Goal: Task Accomplishment & Management: Complete application form

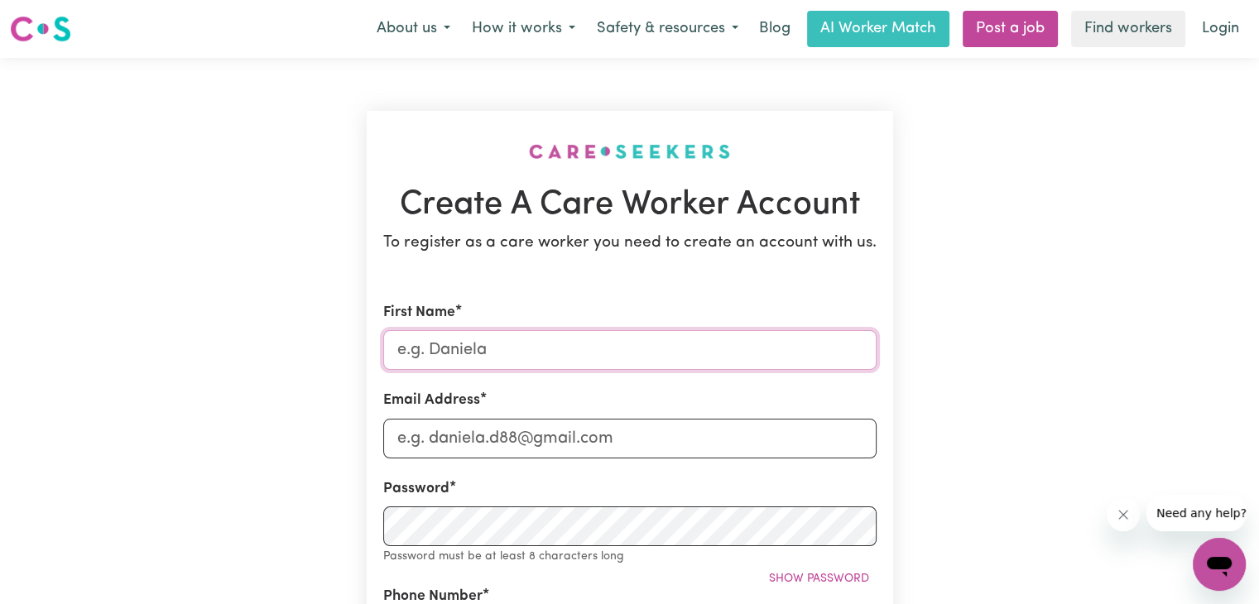
click at [735, 350] on input "First Name" at bounding box center [629, 350] width 493 height 40
type input "Rudra"
click at [652, 429] on input "Email Address" at bounding box center [629, 439] width 493 height 40
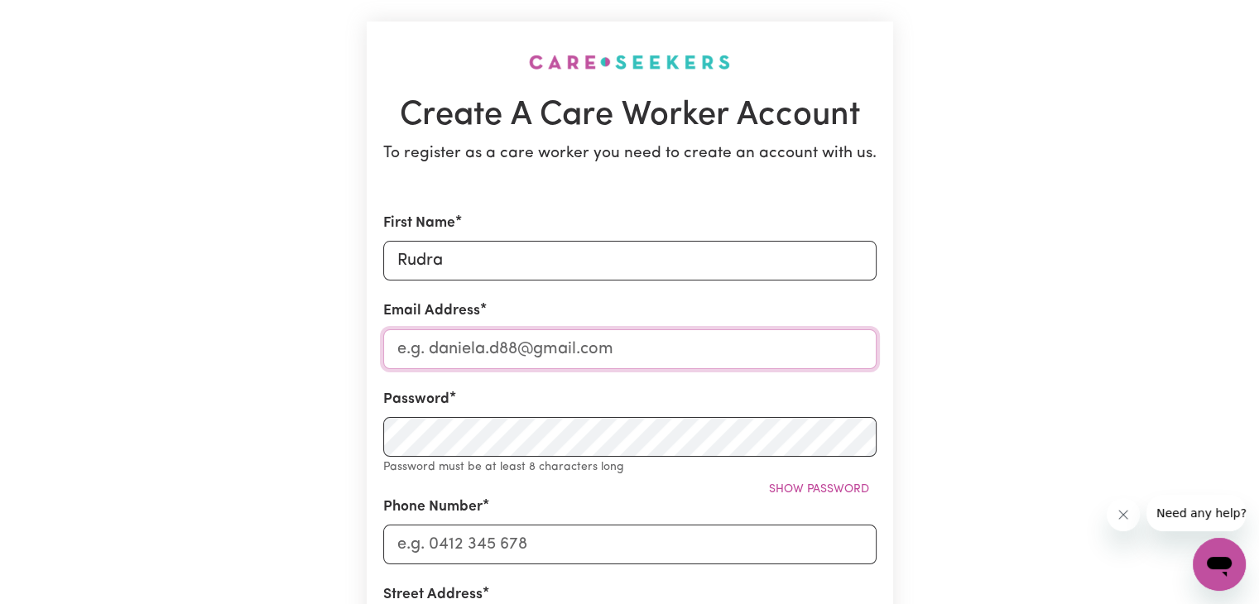
scroll to position [93, 0]
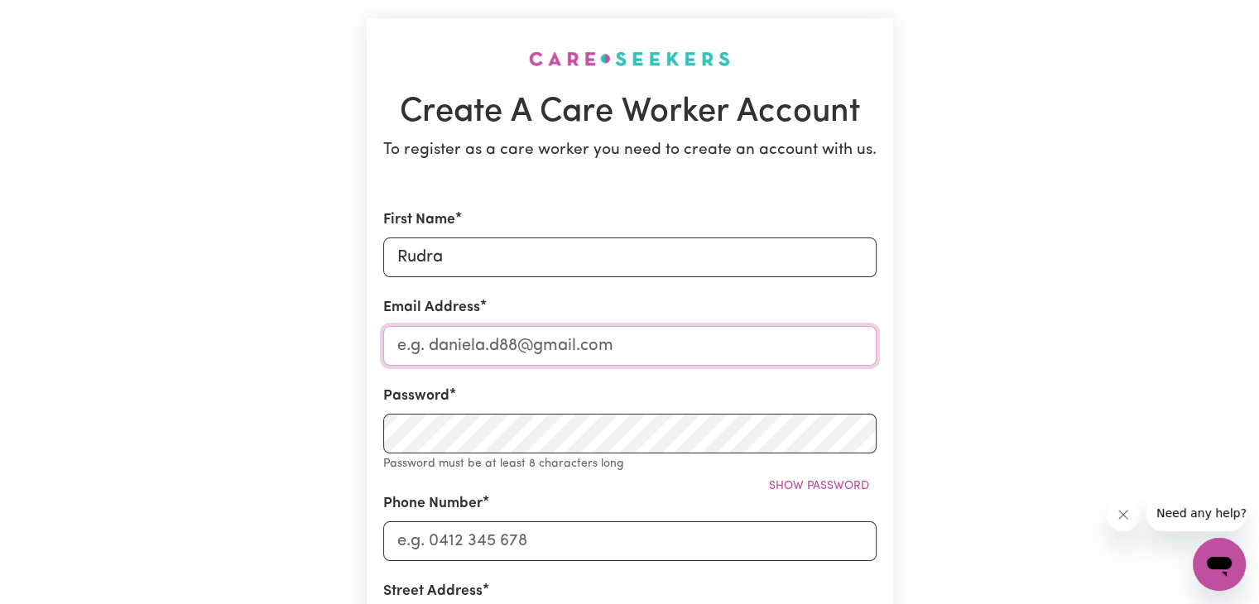
click at [535, 345] on input "Email Address" at bounding box center [629, 346] width 493 height 40
type input "[EMAIL_ADDRESS][DOMAIN_NAME]"
type input "0466963373"
type input "[STREET_ADDRESS]"
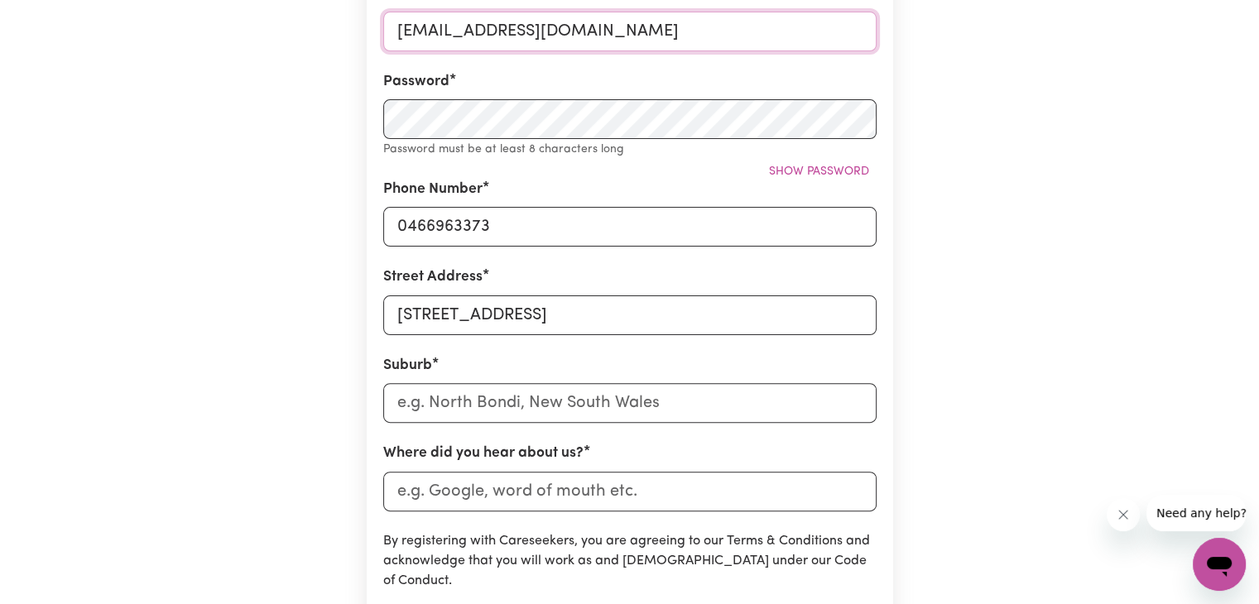
scroll to position [407, 0]
click at [529, 391] on input "text" at bounding box center [629, 403] width 493 height 40
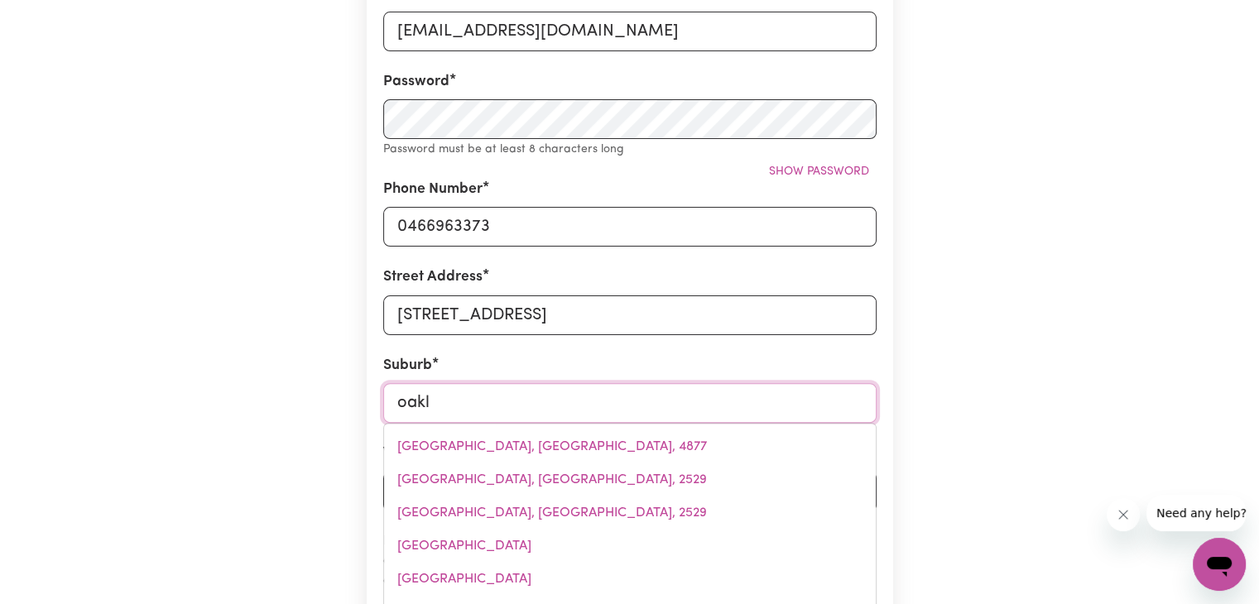
type input "oakle"
type input "oakleIGH, [GEOGRAPHIC_DATA], 3166"
type input "oaklei"
type input "[GEOGRAPHIC_DATA], [GEOGRAPHIC_DATA], 3166"
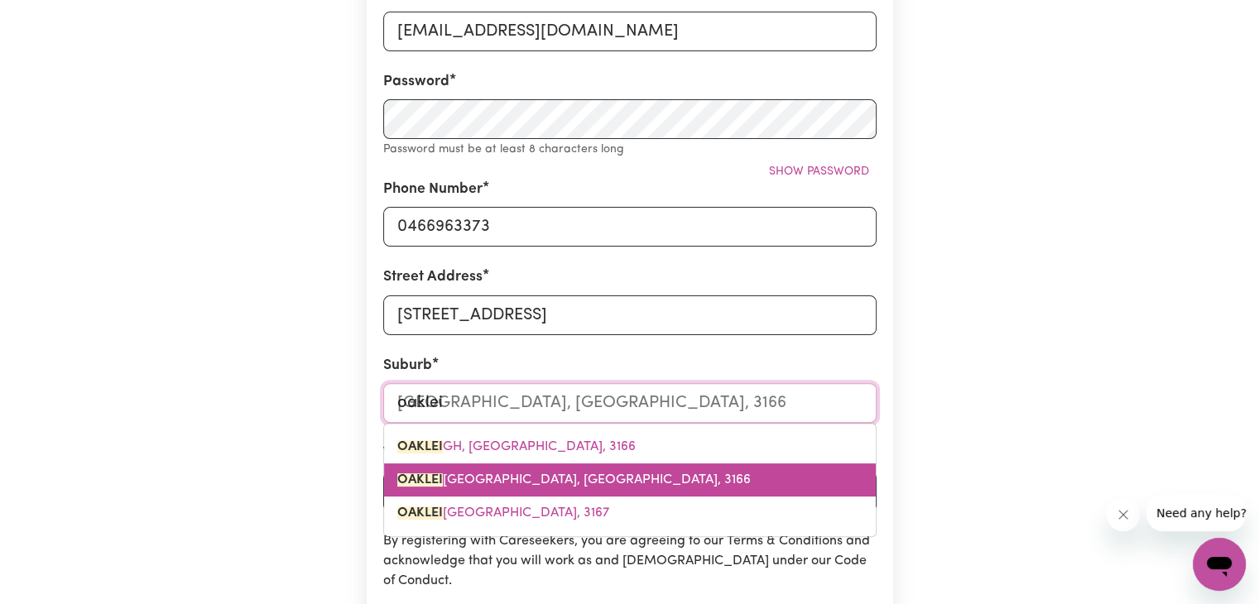
click at [557, 491] on link "[GEOGRAPHIC_DATA], [GEOGRAPHIC_DATA], 3166" at bounding box center [630, 479] width 492 height 33
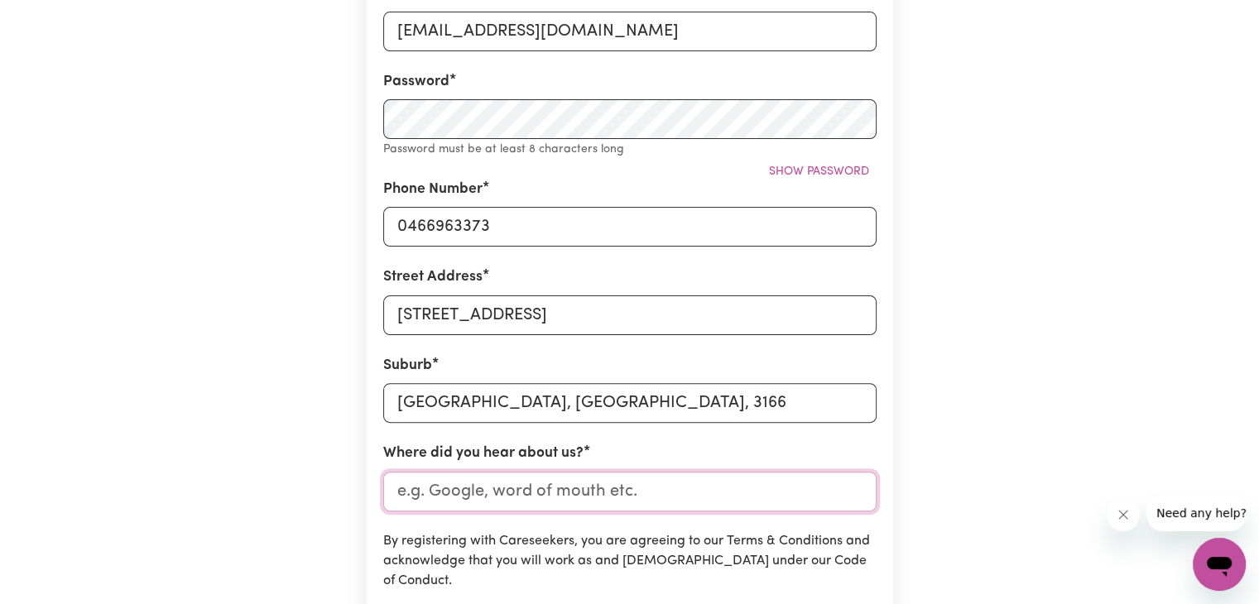
click at [516, 504] on input "Where did you hear about us?" at bounding box center [629, 492] width 493 height 40
type input "indeed"
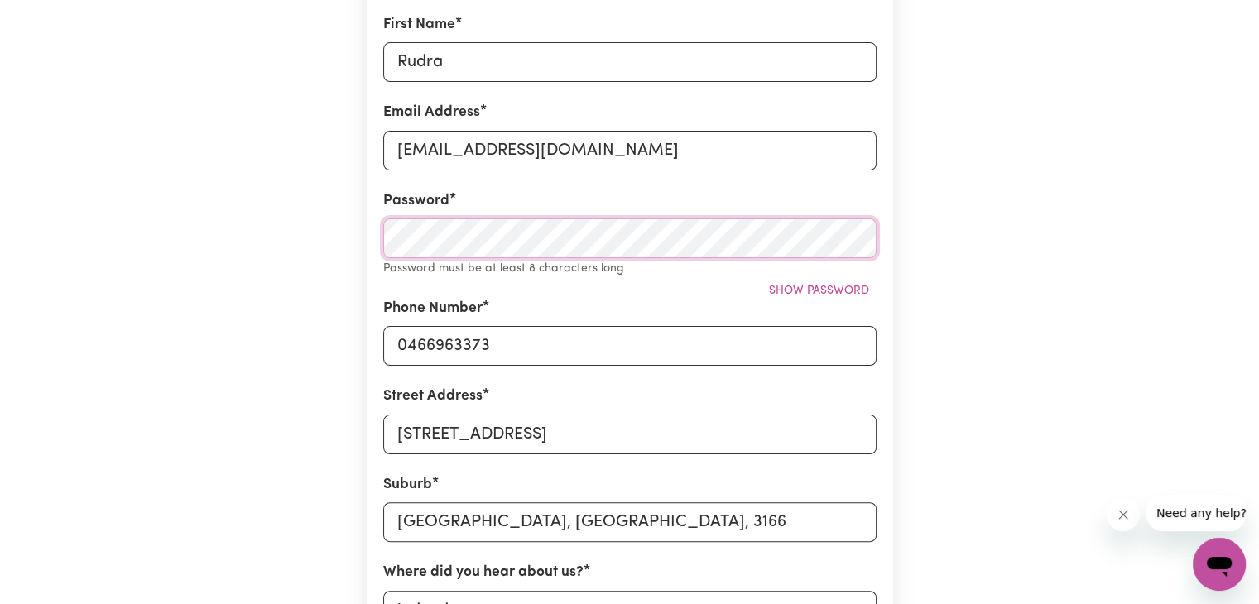
scroll to position [288, 0]
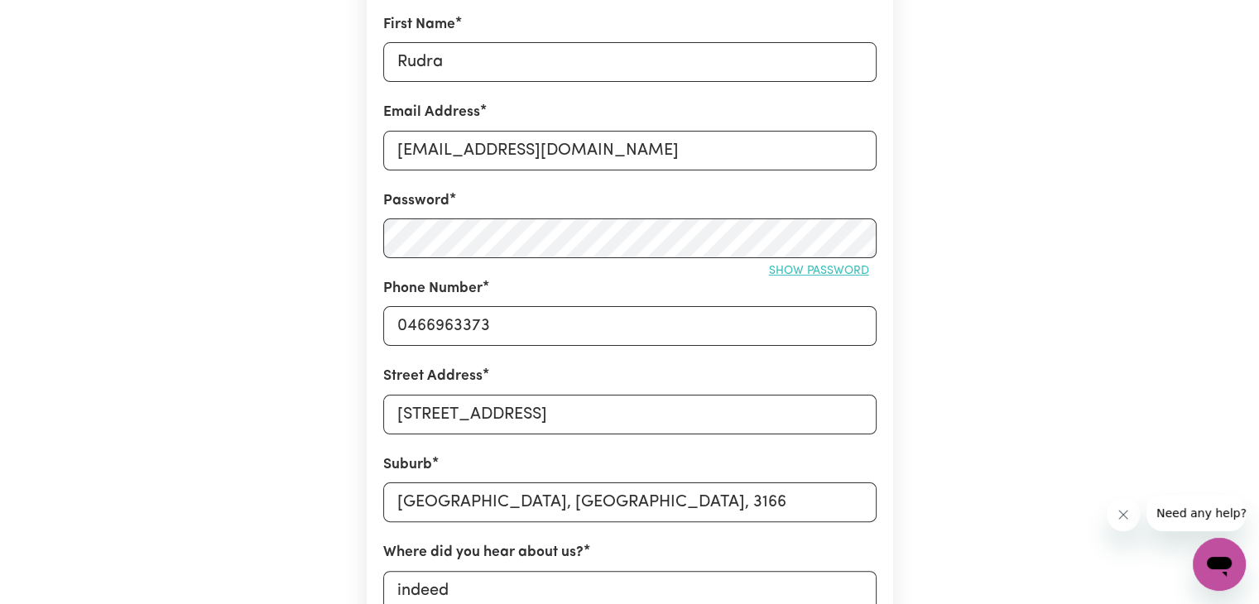
click at [808, 276] on span "Show password" at bounding box center [819, 271] width 100 height 12
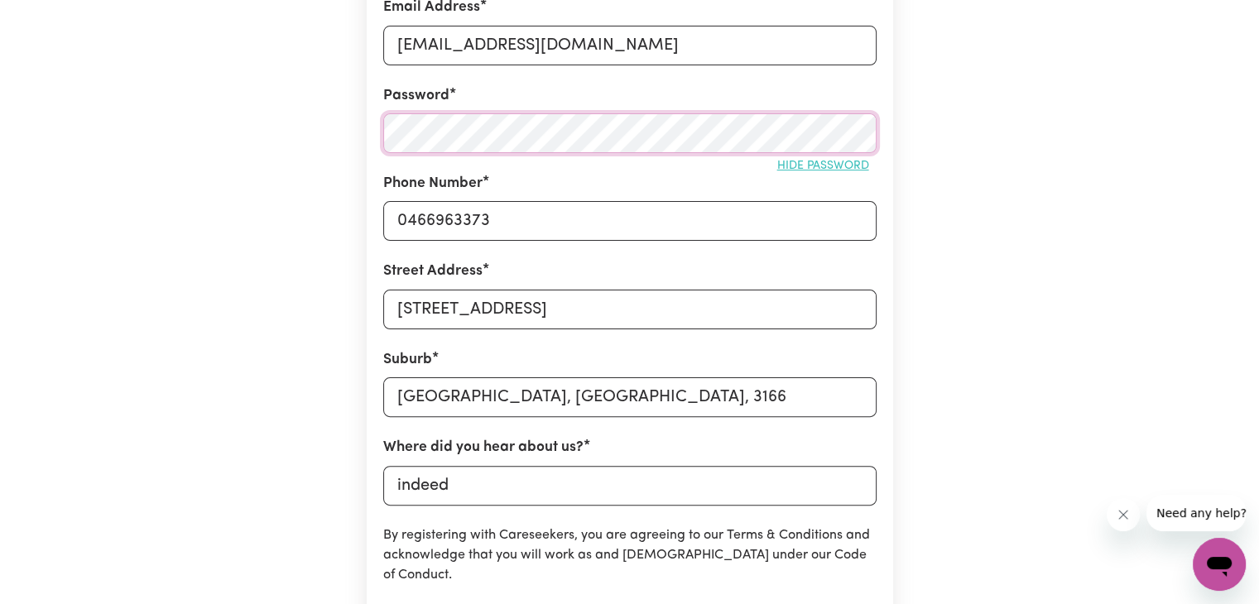
scroll to position [396, 0]
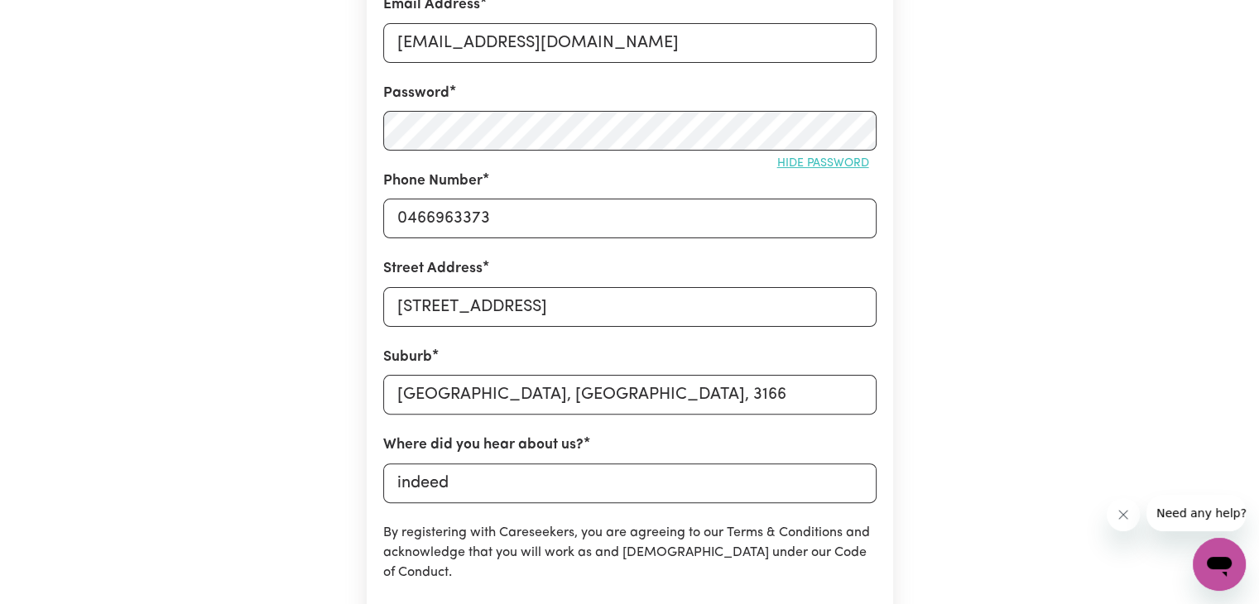
click at [923, 199] on div "Create A Care Worker Account To register as a care worker you need to create an…" at bounding box center [630, 256] width 1092 height 1188
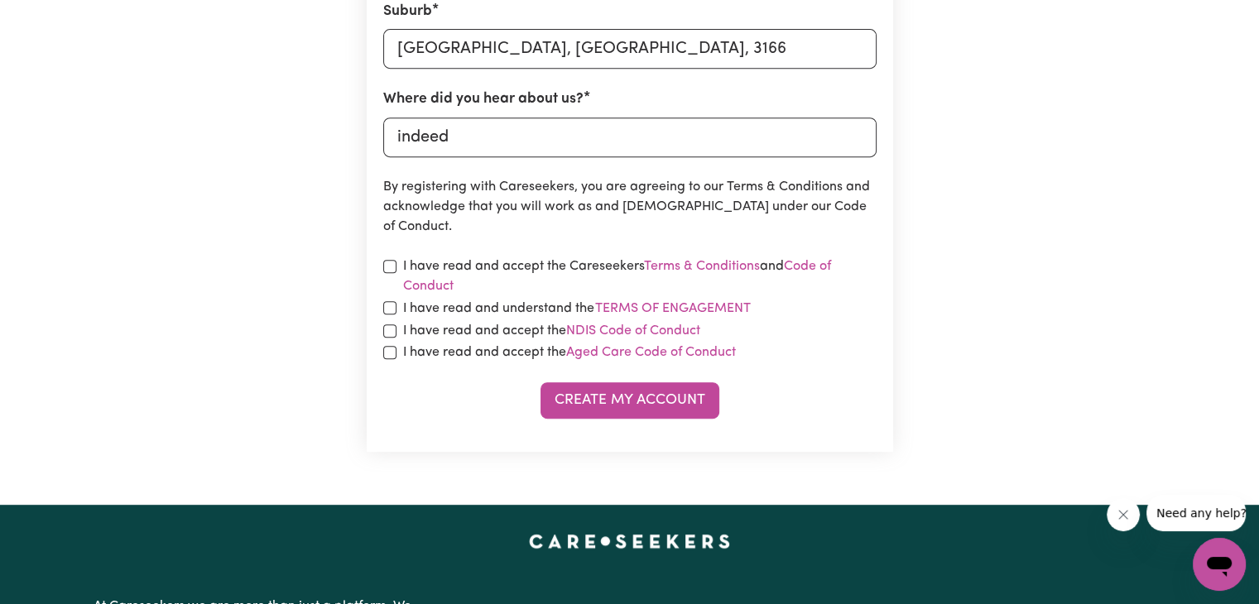
scroll to position [751, 0]
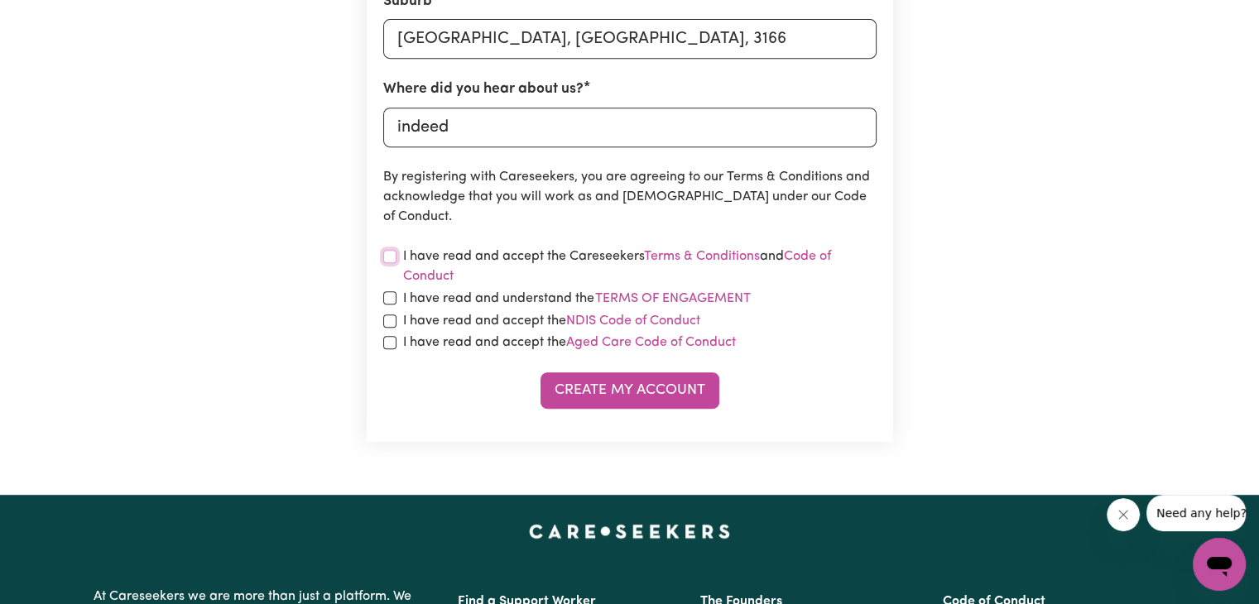
click at [391, 256] on input "checkbox" at bounding box center [389, 256] width 13 height 13
checkbox input "true"
click at [387, 294] on input "checkbox" at bounding box center [389, 297] width 13 height 13
checkbox input "true"
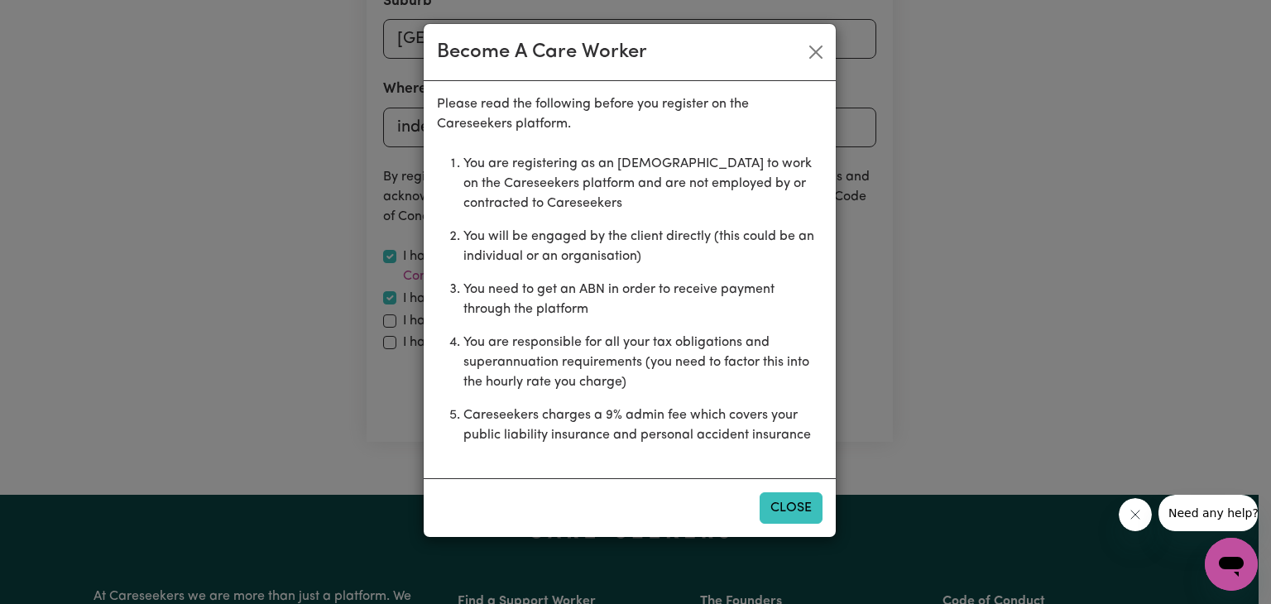
click at [803, 506] on button "Close" at bounding box center [791, 507] width 63 height 31
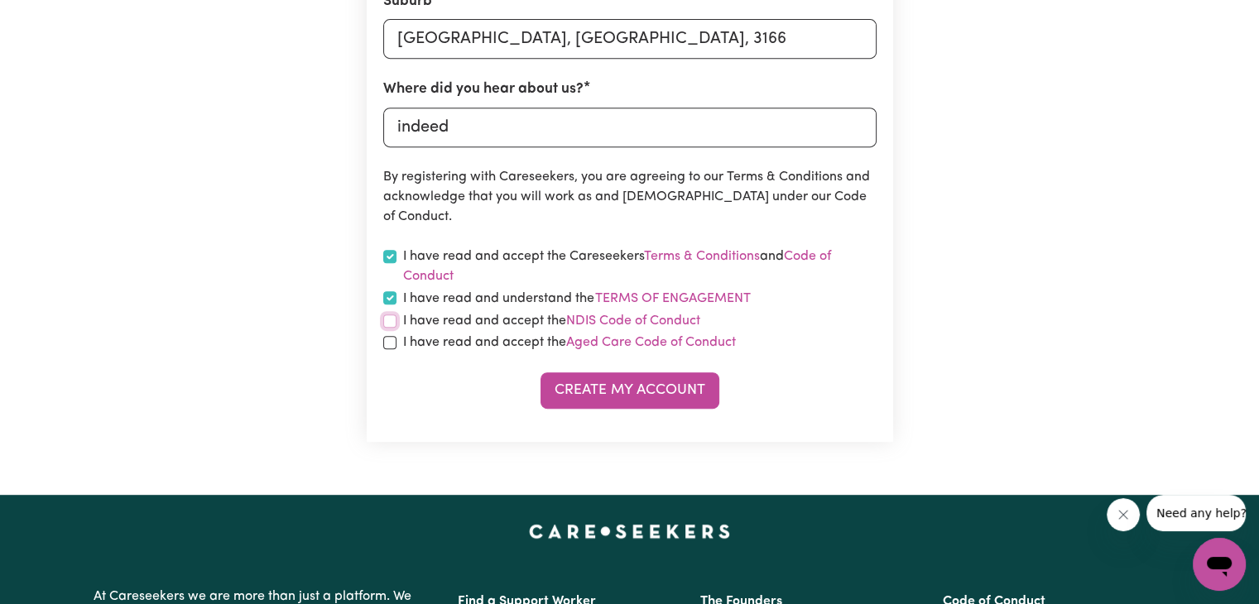
click at [386, 317] on input "checkbox" at bounding box center [389, 320] width 13 height 13
checkbox input "true"
click at [384, 348] on input "checkbox" at bounding box center [389, 342] width 13 height 13
checkbox input "true"
click at [596, 392] on button "Create My Account" at bounding box center [629, 390] width 179 height 36
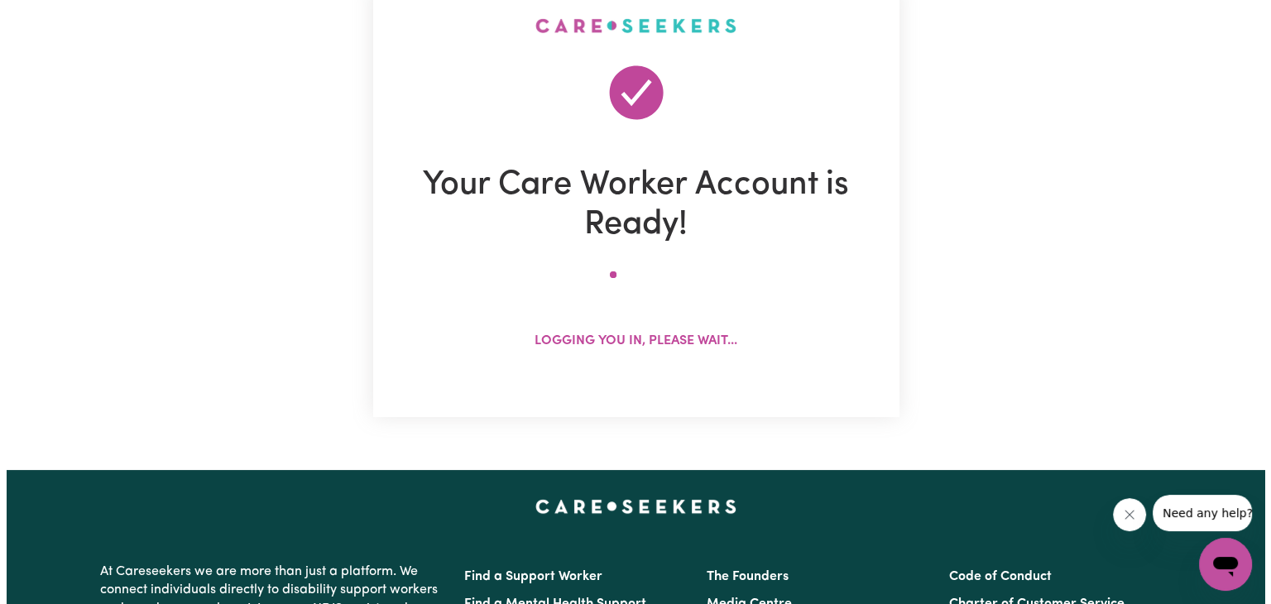
scroll to position [0, 0]
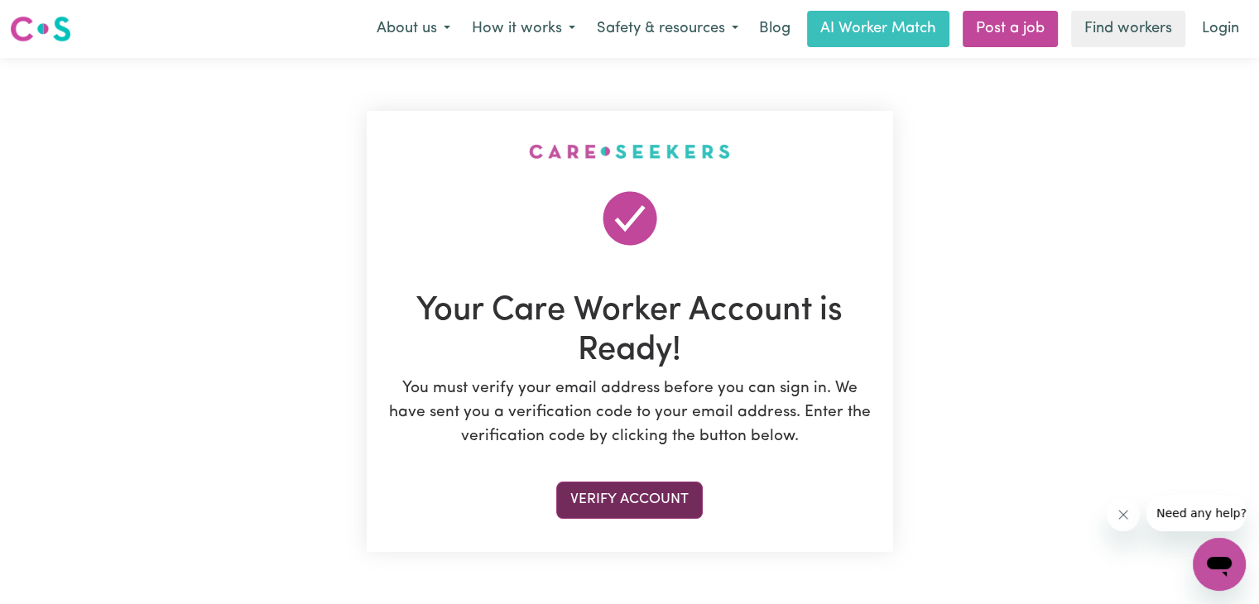
click at [654, 492] on button "Verify Account" at bounding box center [629, 500] width 146 height 36
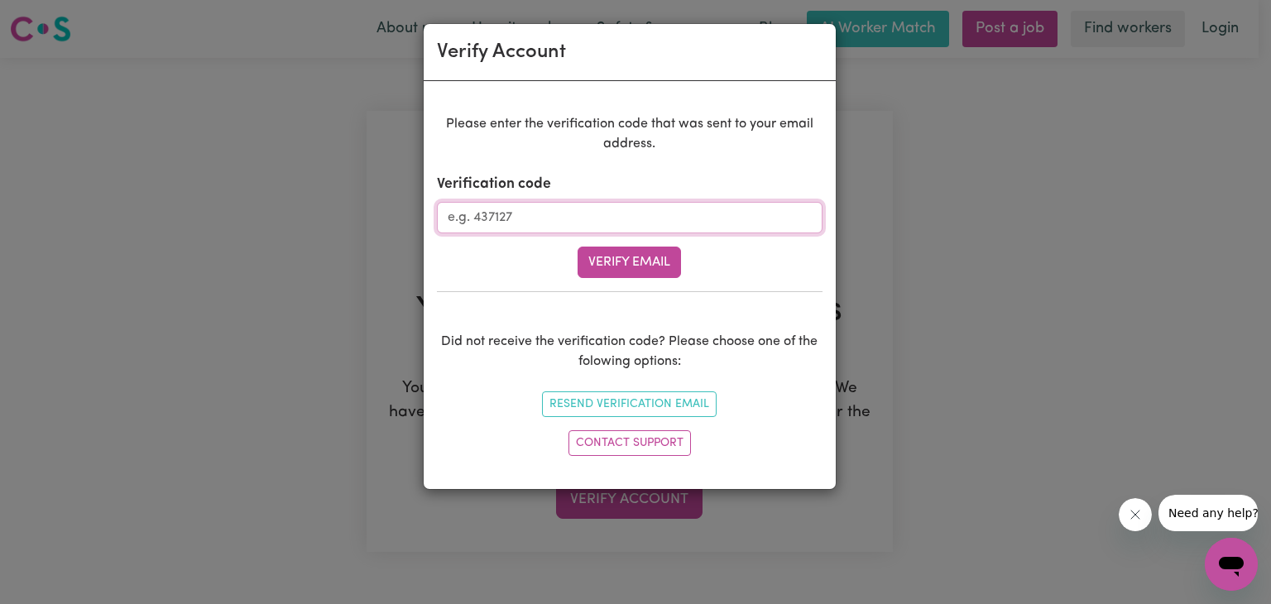
click at [518, 202] on input "Verification code" at bounding box center [630, 217] width 386 height 31
click at [522, 213] on input "Verification code" at bounding box center [630, 217] width 386 height 31
type input "487436"
click at [650, 259] on button "Verify Email" at bounding box center [629, 262] width 103 height 31
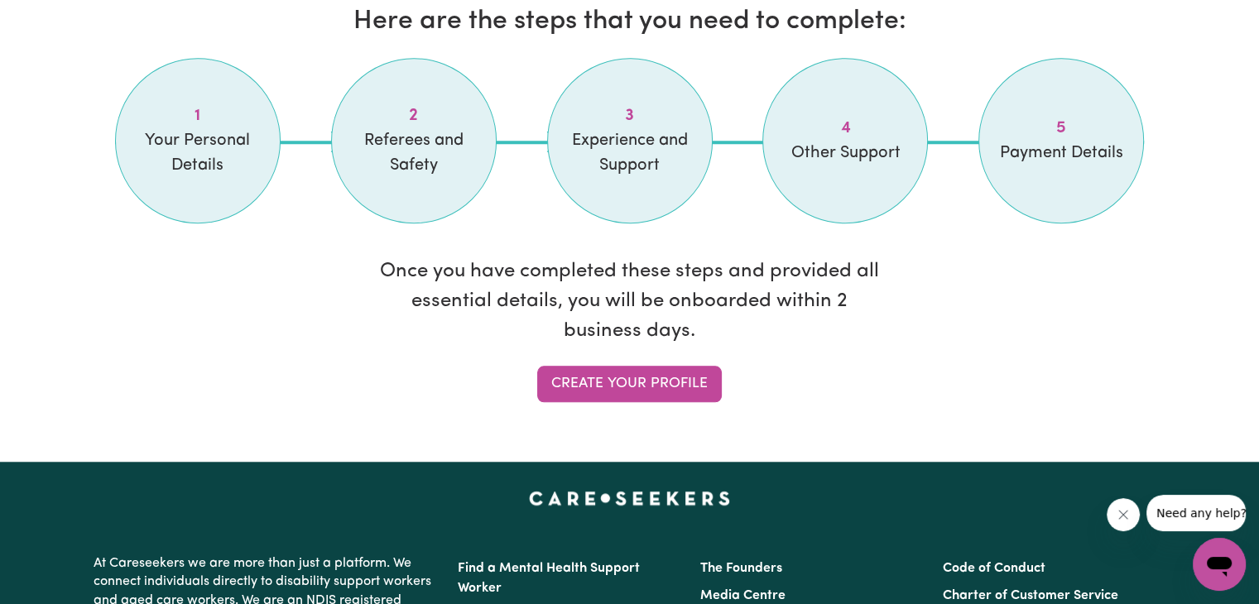
scroll to position [1416, 0]
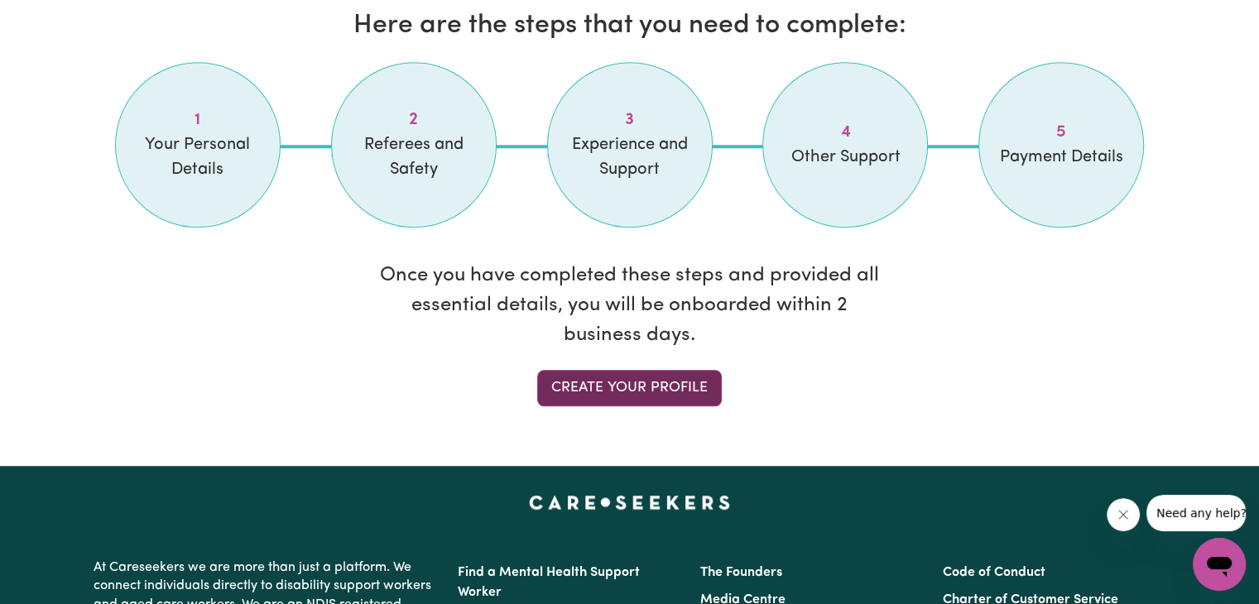
click at [661, 399] on link "Create your profile" at bounding box center [629, 388] width 185 height 36
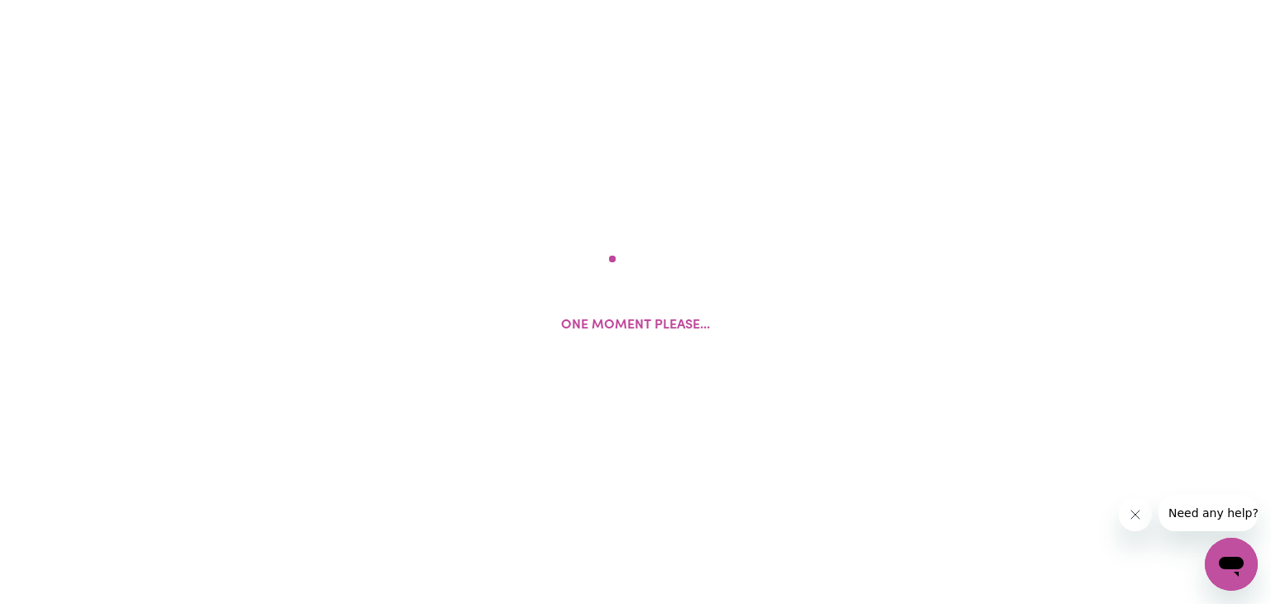
select select "Studying a healthcare related degree or qualification"
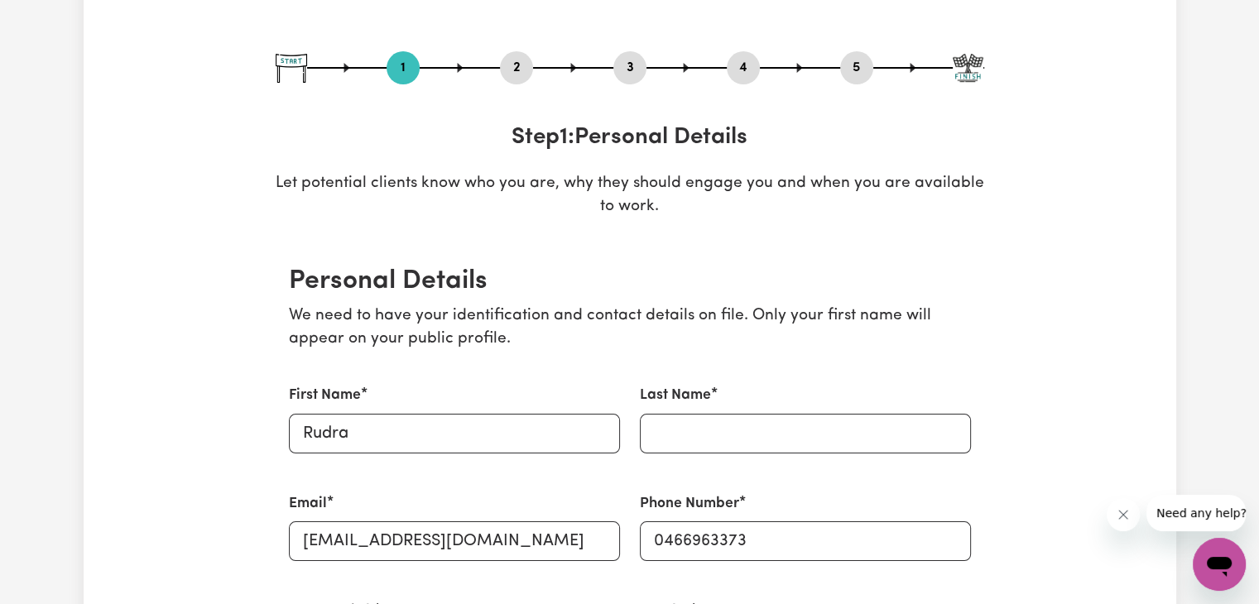
scroll to position [275, 0]
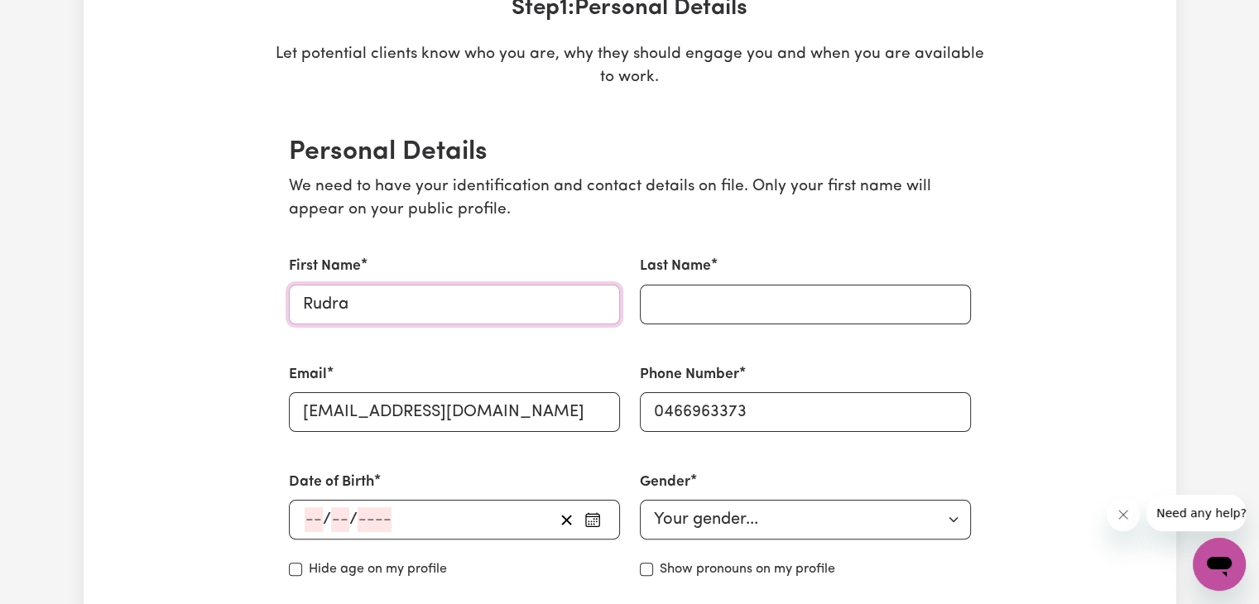
click at [458, 303] on input "Rudra" at bounding box center [454, 305] width 331 height 40
click at [738, 305] on input "Last Name" at bounding box center [805, 305] width 331 height 40
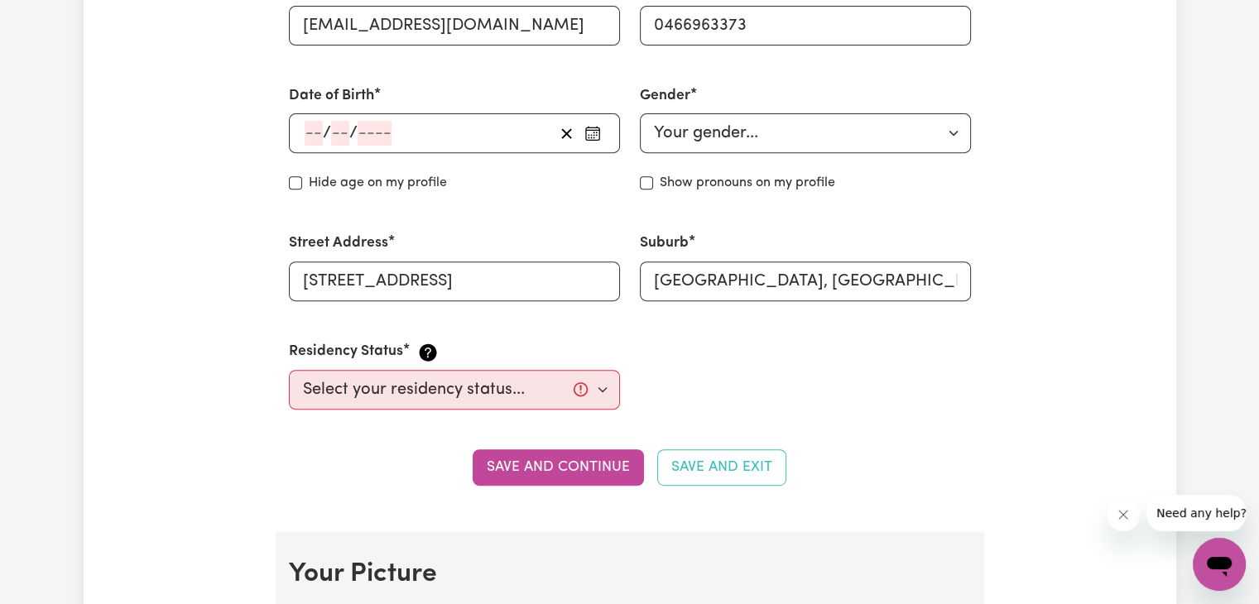
scroll to position [672, 0]
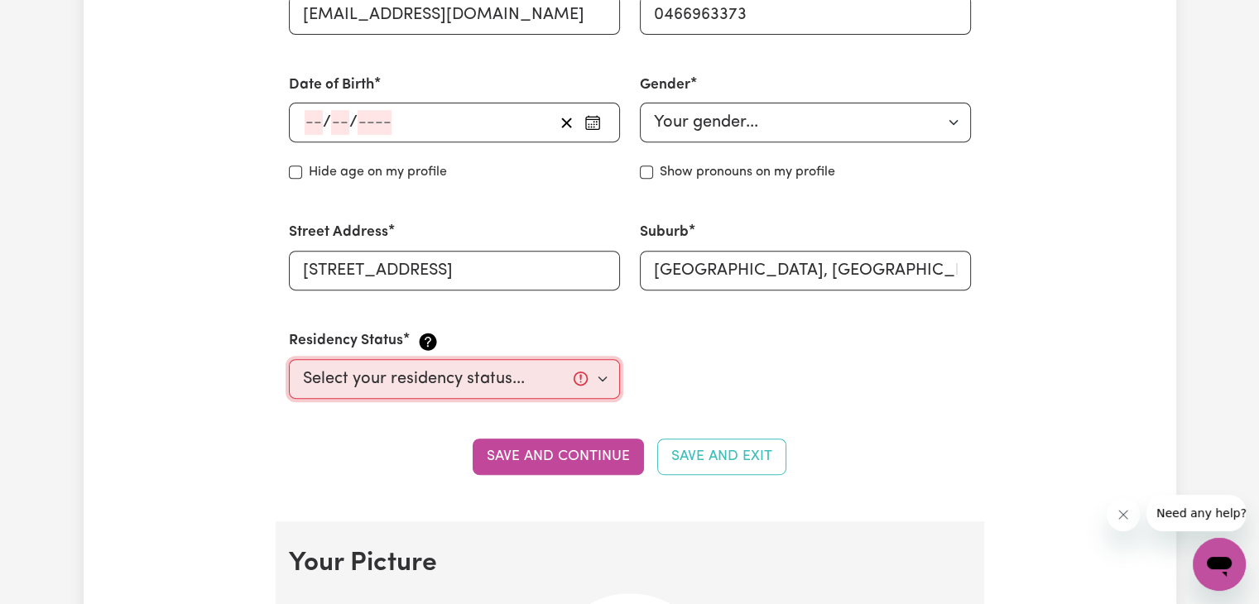
click at [520, 381] on select "Select your residency status... [DEMOGRAPHIC_DATA] citizen Australian PR [DEMOG…" at bounding box center [454, 379] width 331 height 40
select select "Student Visa"
click at [289, 359] on select "Select your residency status... [DEMOGRAPHIC_DATA] citizen Australian PR [DEMOG…" at bounding box center [454, 379] width 331 height 40
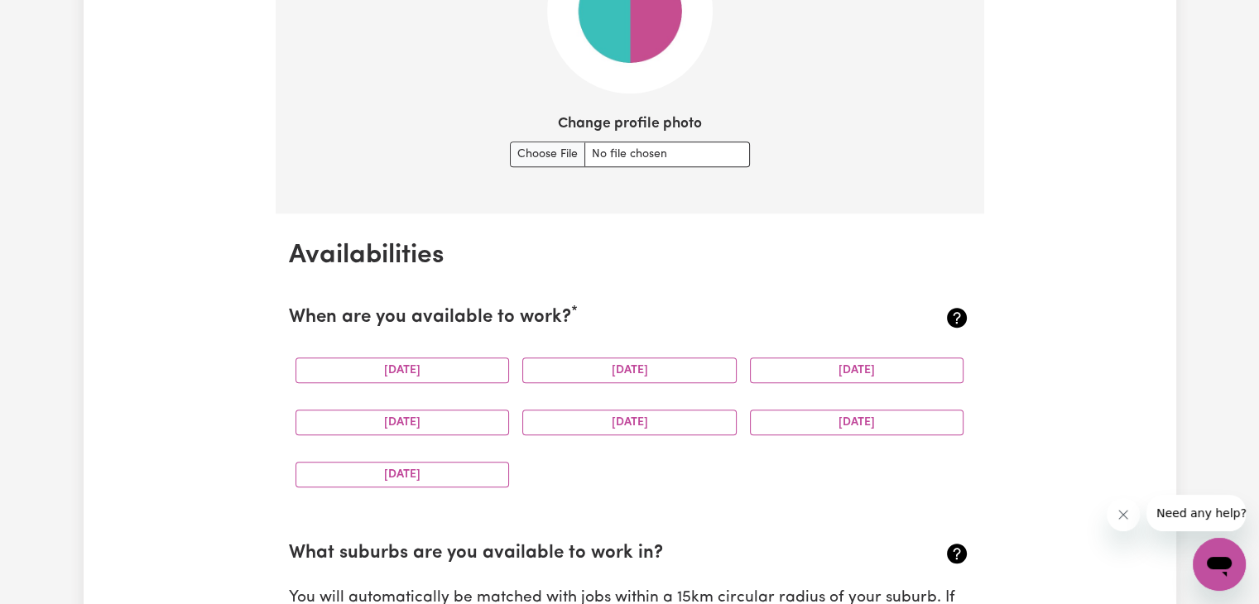
scroll to position [1377, 0]
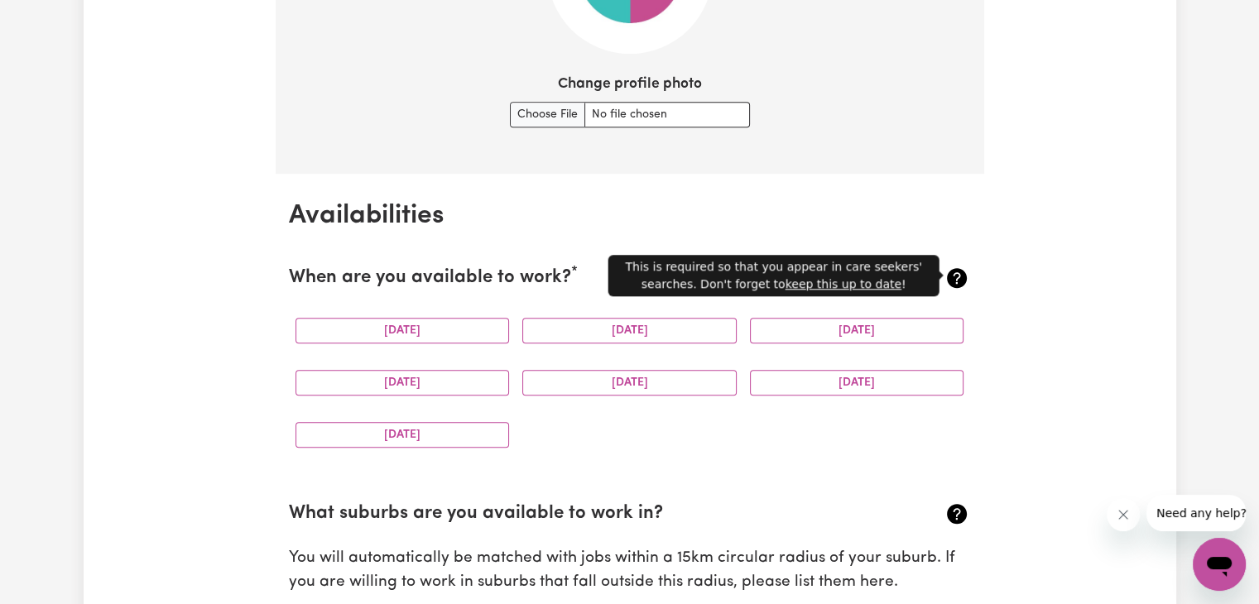
click at [960, 278] on icon at bounding box center [957, 278] width 20 height 20
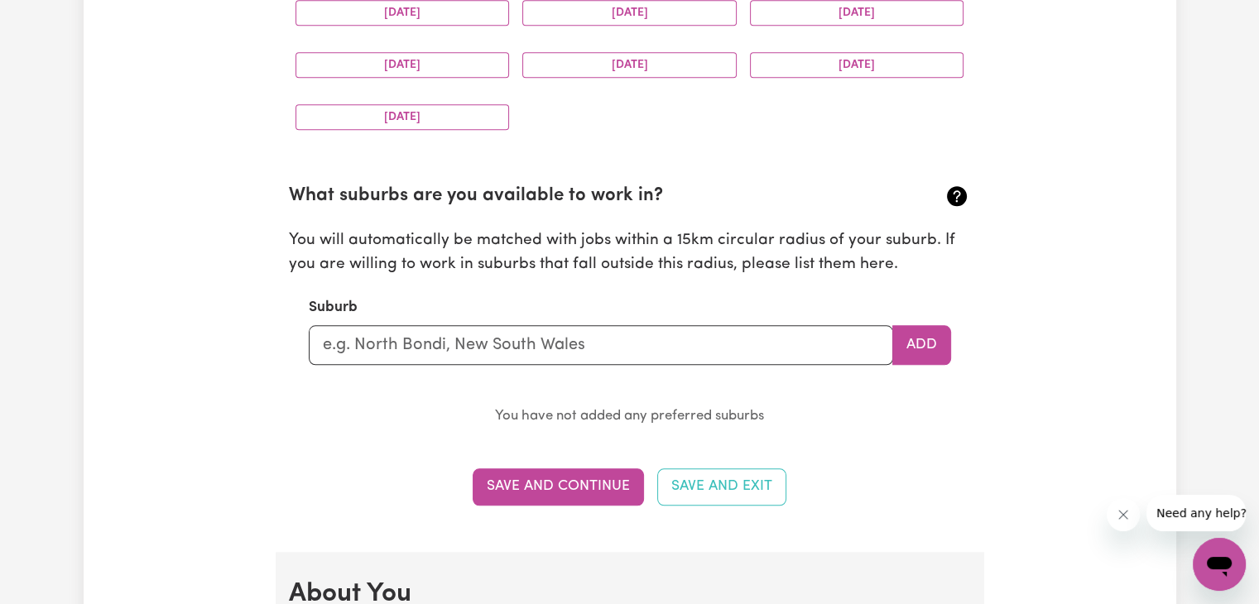
scroll to position [1700, 0]
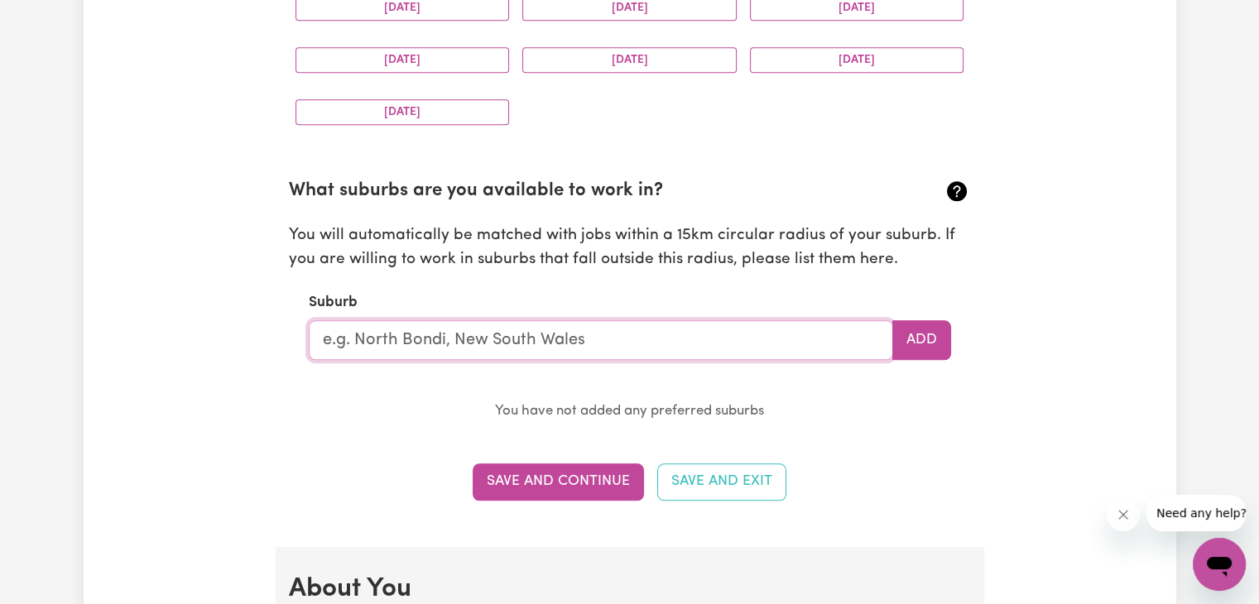
click at [787, 342] on input "text" at bounding box center [601, 340] width 584 height 40
click at [616, 338] on input "text" at bounding box center [601, 340] width 584 height 40
